Goal: Transaction & Acquisition: Subscribe to service/newsletter

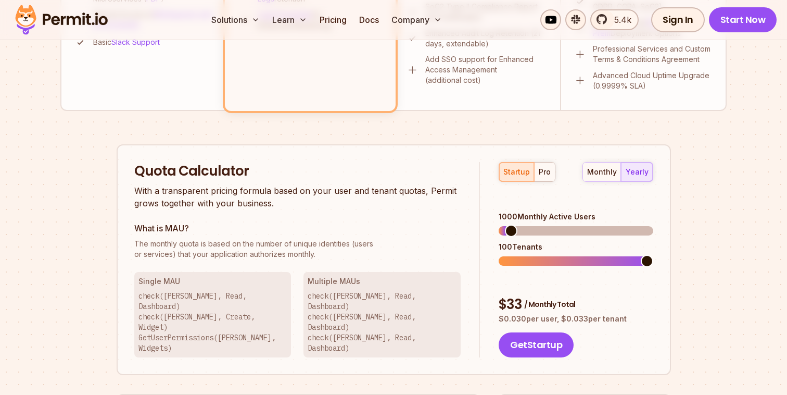
scroll to position [646, 0]
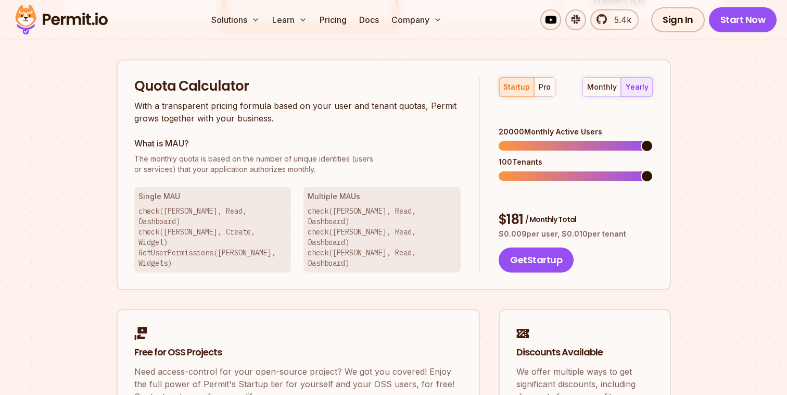
click at [654, 152] on span at bounding box center [647, 146] width 12 height 12
click at [551, 88] on button "pro" at bounding box center [544, 87] width 21 height 19
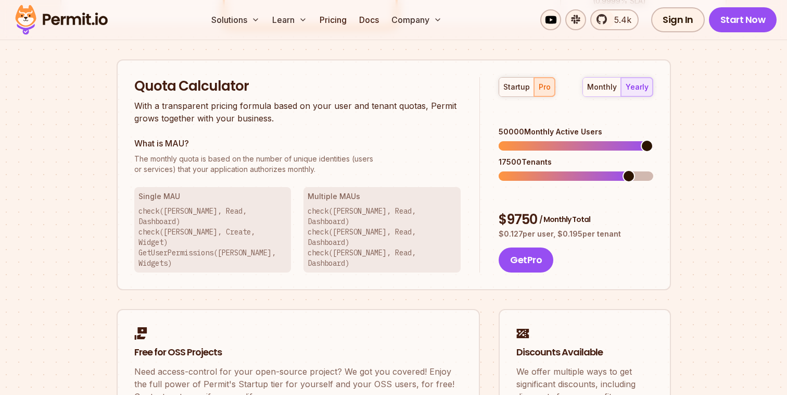
click at [654, 152] on span at bounding box center [647, 146] width 12 height 12
click at [654, 170] on span at bounding box center [647, 176] width 12 height 12
click at [515, 86] on div "startup" at bounding box center [517, 87] width 27 height 10
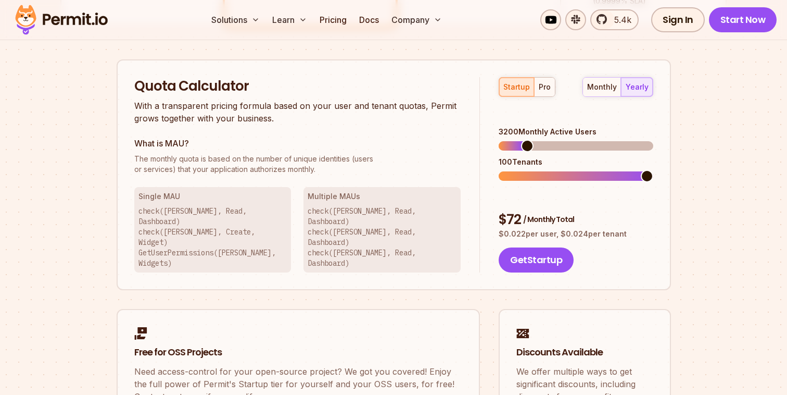
click at [522, 140] on span at bounding box center [527, 146] width 12 height 12
click at [520, 141] on span at bounding box center [509, 145] width 21 height 9
click at [520, 140] on span at bounding box center [524, 146] width 12 height 12
click at [514, 141] on span at bounding box center [506, 145] width 15 height 9
click at [512, 140] on span at bounding box center [518, 146] width 12 height 12
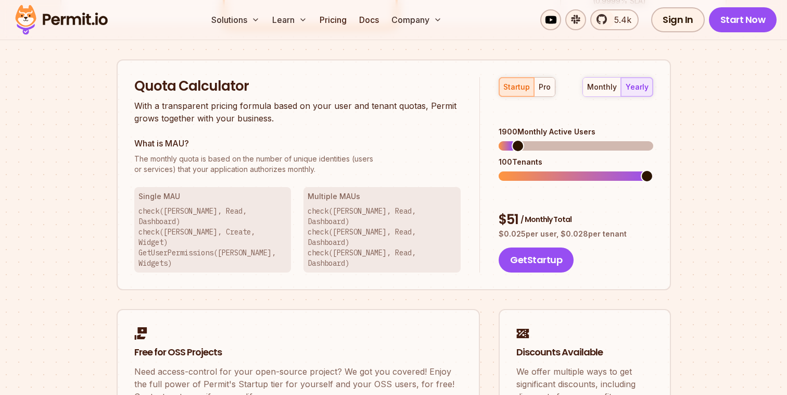
click at [509, 141] on span at bounding box center [506, 145] width 14 height 9
click at [507, 141] on span at bounding box center [503, 145] width 8 height 9
click at [519, 141] on span at bounding box center [576, 145] width 154 height 9
click at [520, 140] on span at bounding box center [524, 146] width 12 height 12
click at [522, 140] on span at bounding box center [526, 146] width 12 height 12
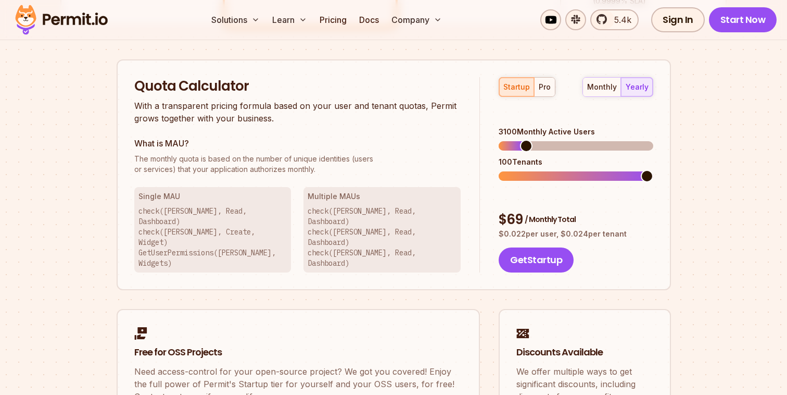
click at [512, 141] on span at bounding box center [510, 145] width 23 height 9
click at [511, 140] on span at bounding box center [517, 146] width 12 height 12
click at [509, 141] on span at bounding box center [504, 145] width 11 height 9
click at [519, 140] on span at bounding box center [515, 146] width 12 height 12
click at [519, 140] on span at bounding box center [524, 146] width 12 height 12
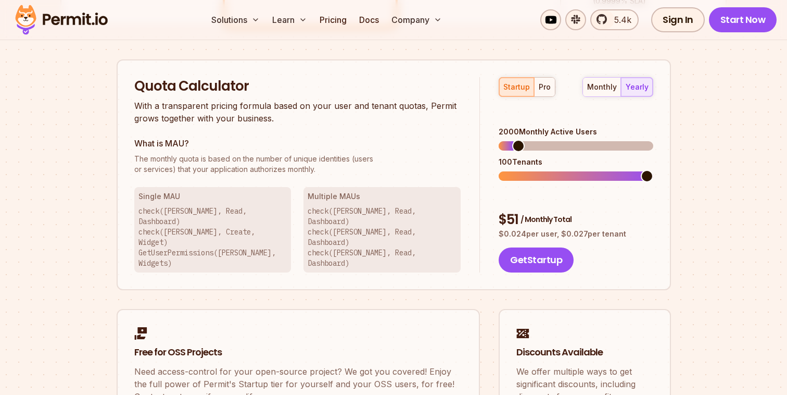
click at [514, 140] on span at bounding box center [518, 146] width 12 height 12
click at [522, 140] on span at bounding box center [518, 146] width 12 height 12
click at [526, 141] on span at bounding box center [576, 145] width 154 height 9
click at [521, 140] on span at bounding box center [526, 146] width 12 height 12
click at [617, 171] on span at bounding box center [559, 175] width 120 height 9
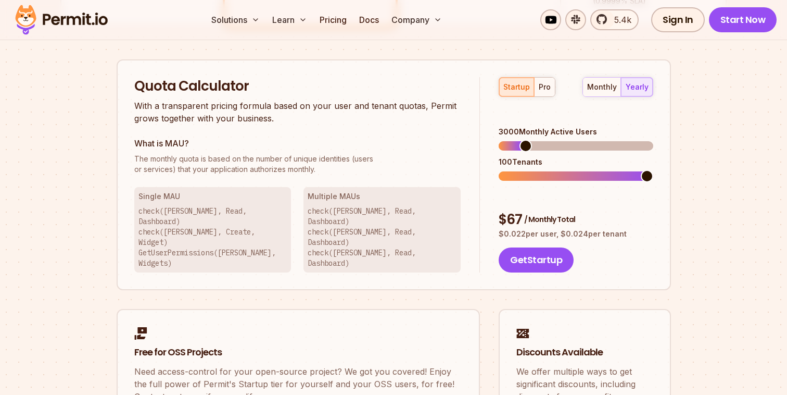
click at [654, 170] on span at bounding box center [647, 176] width 12 height 12
click at [622, 170] on span at bounding box center [615, 176] width 12 height 12
click at [520, 140] on span at bounding box center [526, 146] width 12 height 12
click at [518, 140] on span at bounding box center [524, 146] width 12 height 12
click at [518, 140] on span at bounding box center [523, 146] width 12 height 12
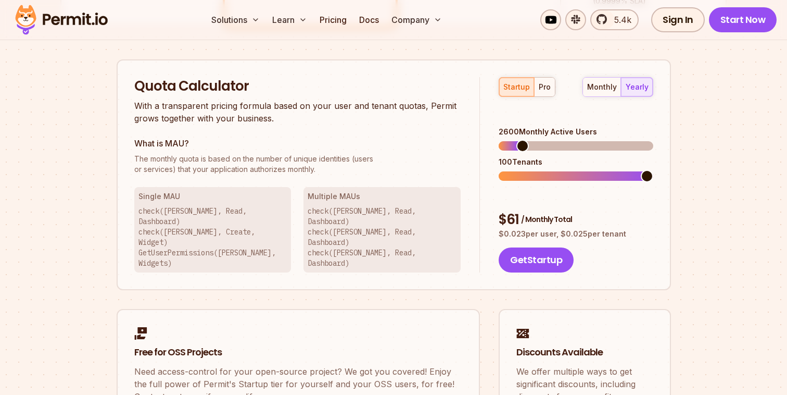
click at [518, 140] on span at bounding box center [523, 146] width 12 height 12
click at [515, 141] on span at bounding box center [507, 145] width 16 height 9
click at [515, 140] on span at bounding box center [520, 146] width 12 height 12
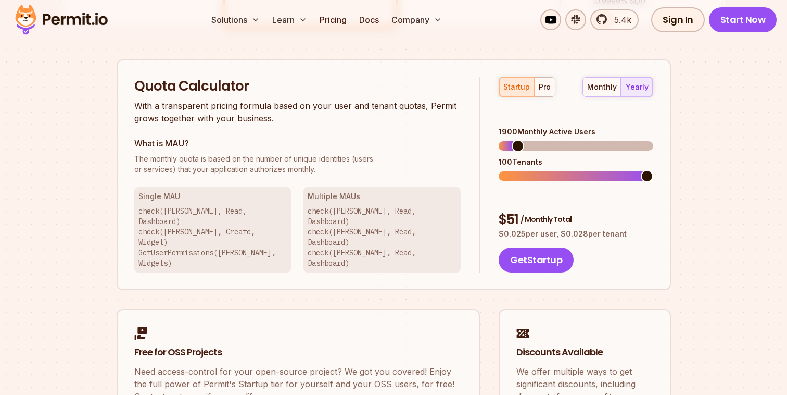
click at [512, 140] on span at bounding box center [518, 146] width 12 height 12
click at [509, 141] on span at bounding box center [505, 145] width 13 height 9
click at [508, 141] on span at bounding box center [503, 145] width 9 height 9
click at [508, 140] on span at bounding box center [514, 146] width 12 height 12
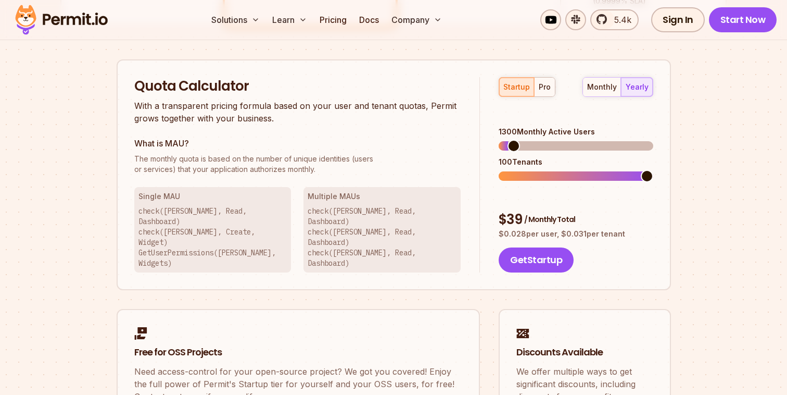
click at [508, 140] on span at bounding box center [514, 146] width 12 height 12
click at [508, 140] on span at bounding box center [513, 146] width 12 height 12
click at [503, 140] on span at bounding box center [509, 146] width 12 height 12
click at [654, 170] on span at bounding box center [647, 176] width 12 height 12
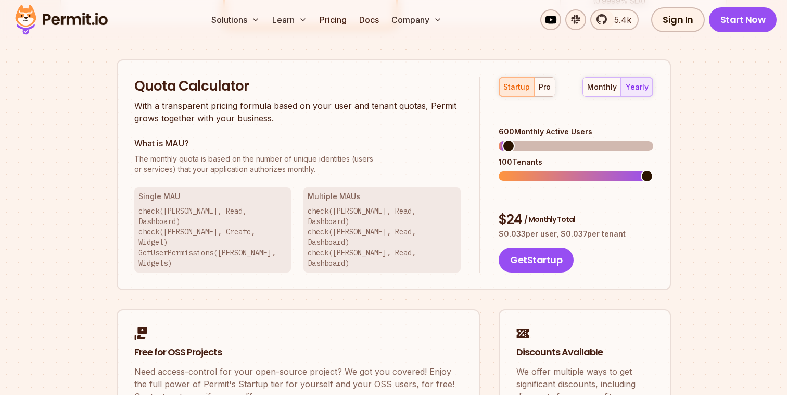
click at [521, 135] on div "600 Monthly Active Users 100 Tenants" at bounding box center [576, 154] width 154 height 54
click at [509, 140] on span at bounding box center [514, 146] width 12 height 12
click at [520, 140] on span at bounding box center [525, 146] width 12 height 12
